Goal: Information Seeking & Learning: Learn about a topic

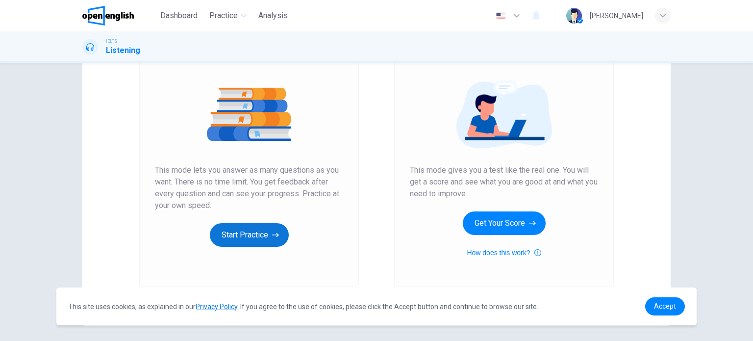
scroll to position [97, 0]
click at [258, 236] on button "Start Practice" at bounding box center [249, 235] width 79 height 24
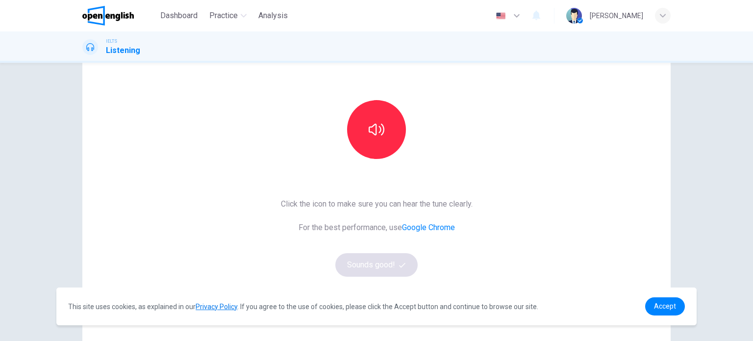
scroll to position [73, 0]
click at [388, 133] on button "button" at bounding box center [376, 129] width 59 height 59
click at [366, 266] on button "Sounds good!" at bounding box center [376, 265] width 82 height 24
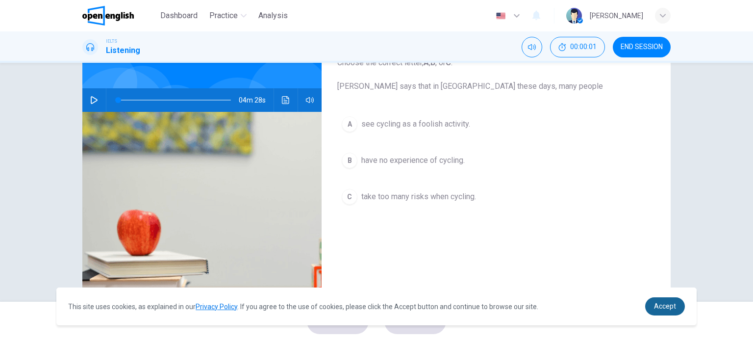
click at [663, 306] on span "Accept" at bounding box center [665, 306] width 22 height 8
click at [670, 304] on span "Accept" at bounding box center [665, 306] width 22 height 8
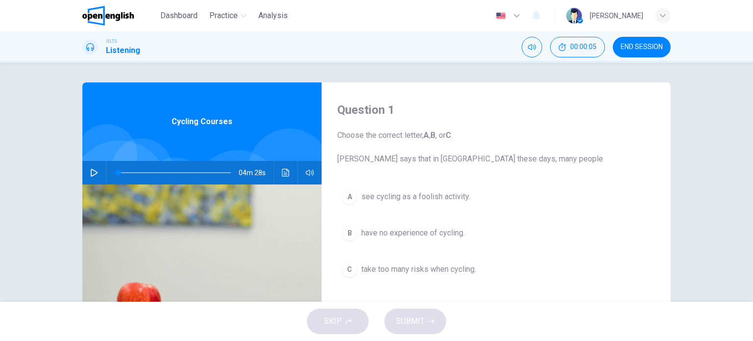
scroll to position [0, 0]
click at [92, 171] on icon "button" at bounding box center [94, 173] width 8 height 8
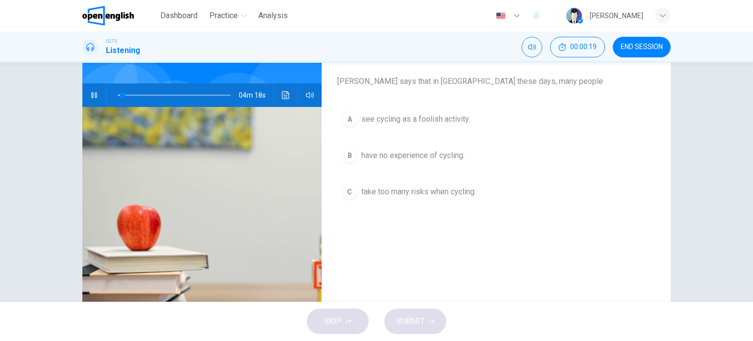
scroll to position [78, 0]
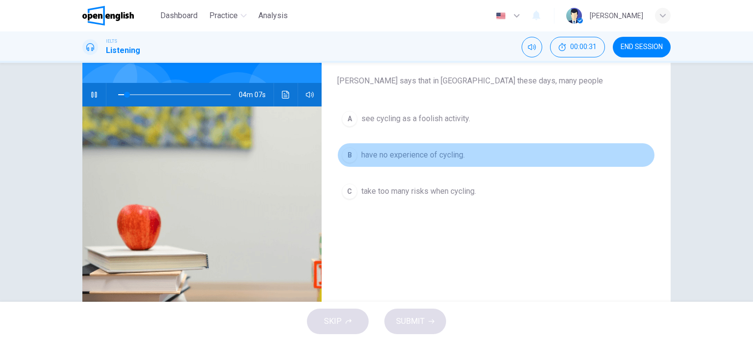
click at [402, 155] on span "have no experience of cycling." at bounding box center [412, 155] width 103 height 12
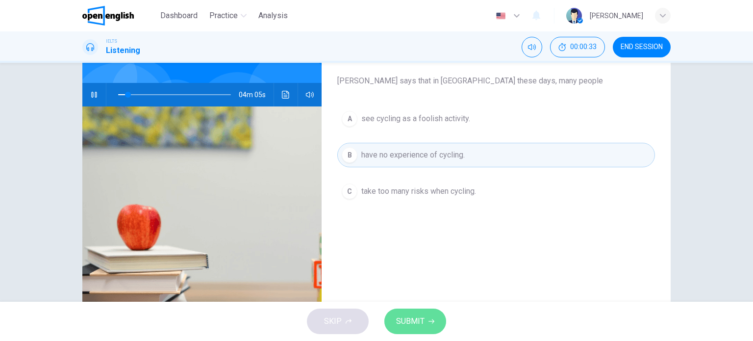
click at [418, 319] on span "SUBMIT" at bounding box center [410, 321] width 28 height 14
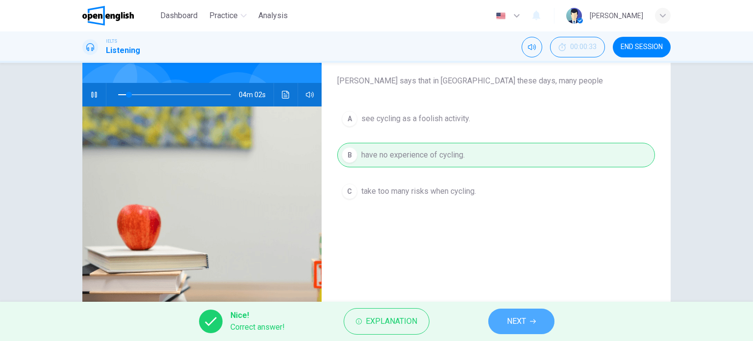
click at [522, 322] on span "NEXT" at bounding box center [516, 321] width 19 height 14
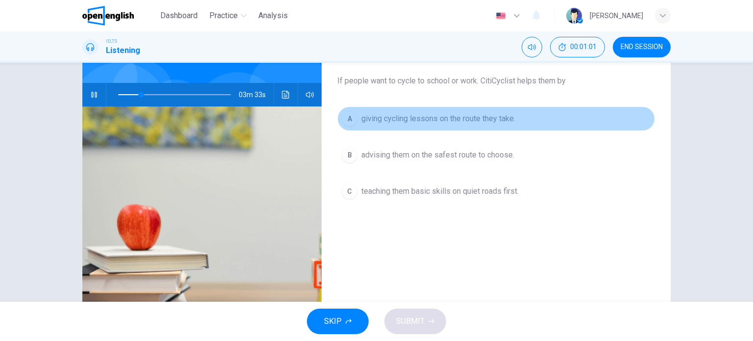
click at [436, 115] on span "giving cycling lessons on the route they take." at bounding box center [438, 119] width 154 height 12
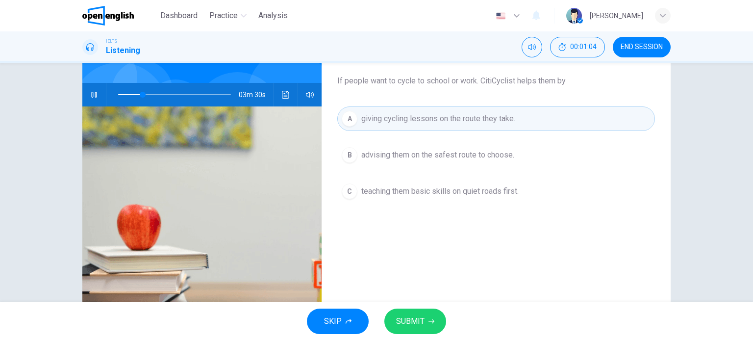
click at [424, 195] on span "teaching them basic skills on quiet roads first." at bounding box center [439, 191] width 157 height 12
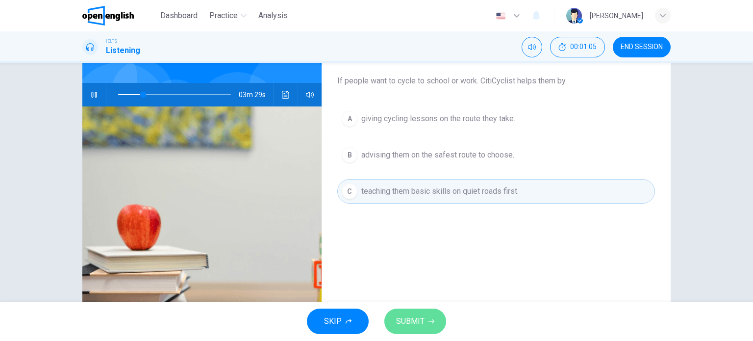
click at [421, 324] on span "SUBMIT" at bounding box center [410, 321] width 28 height 14
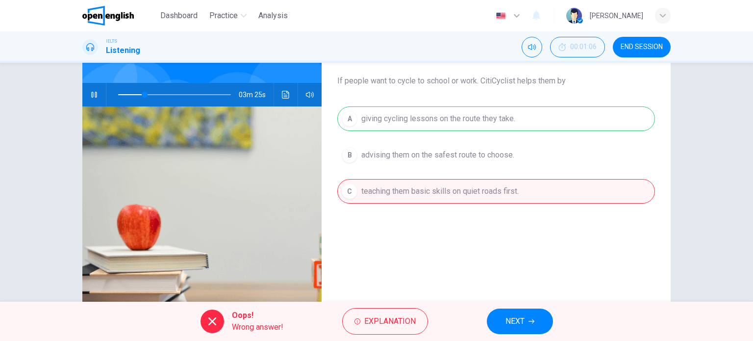
type input "**"
